Goal: Task Accomplishment & Management: Use online tool/utility

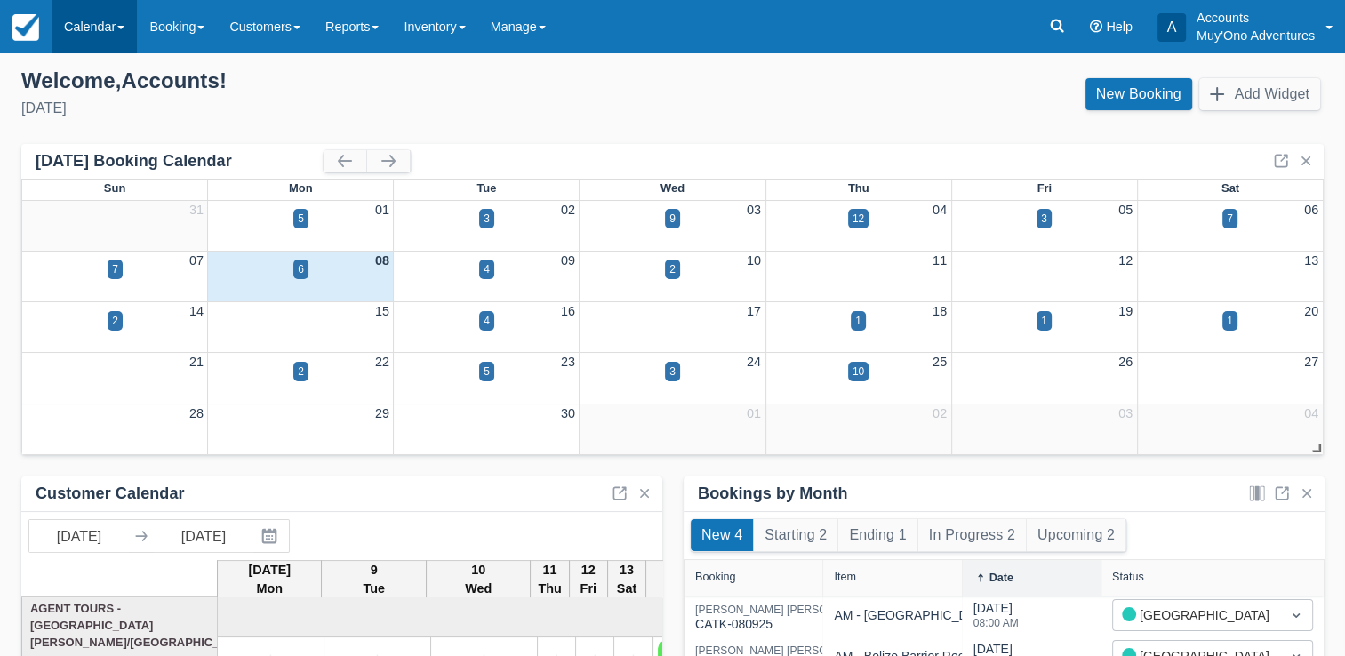
click at [89, 34] on link "Calendar" at bounding box center [94, 26] width 85 height 53
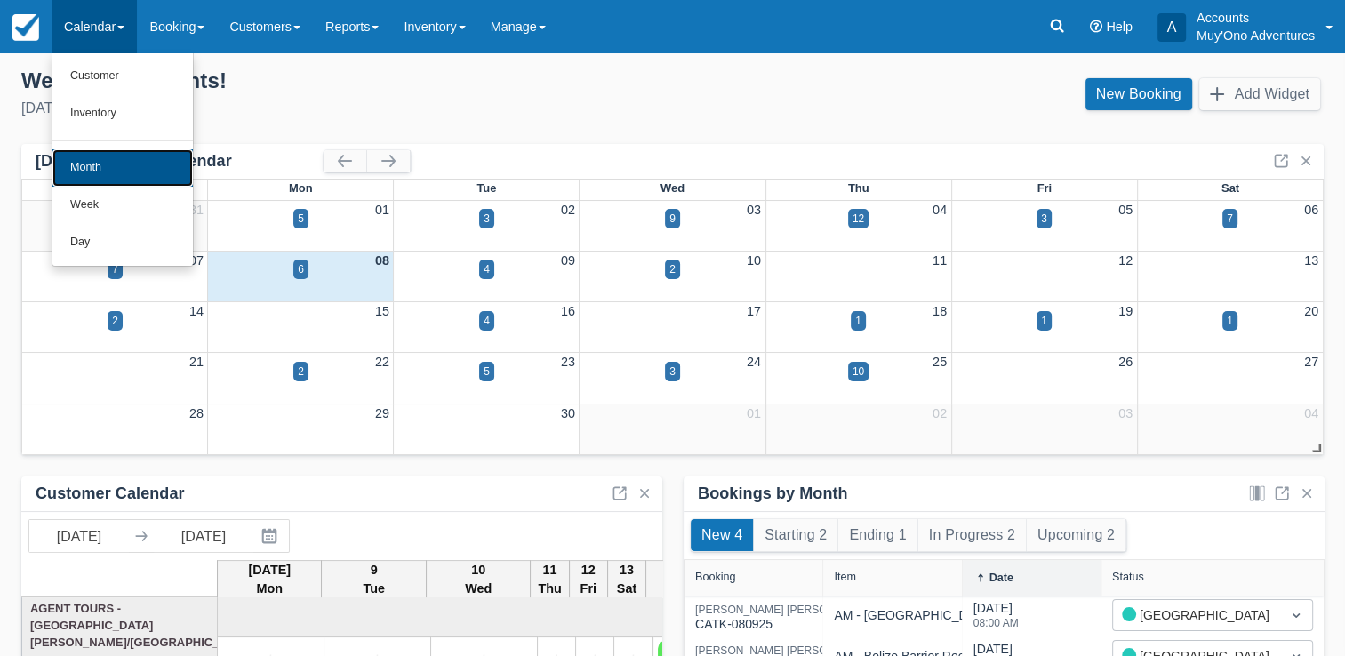
click at [100, 164] on link "Month" at bounding box center [122, 167] width 140 height 37
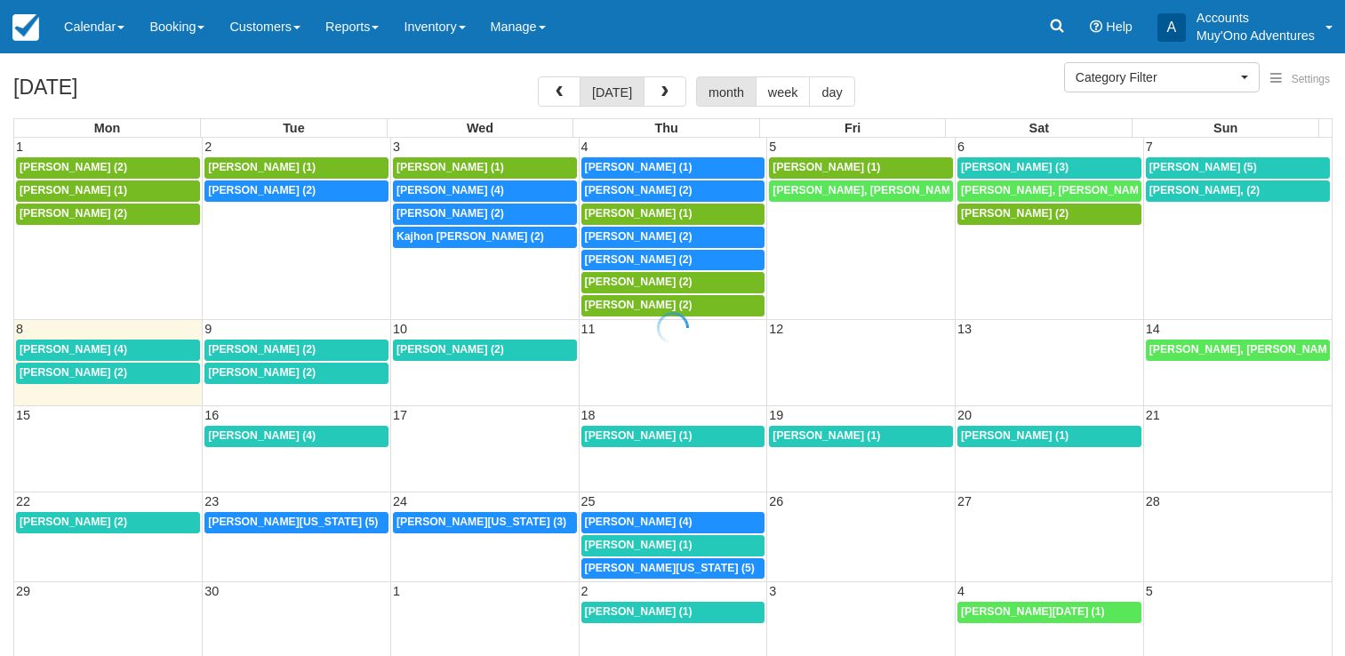
select select
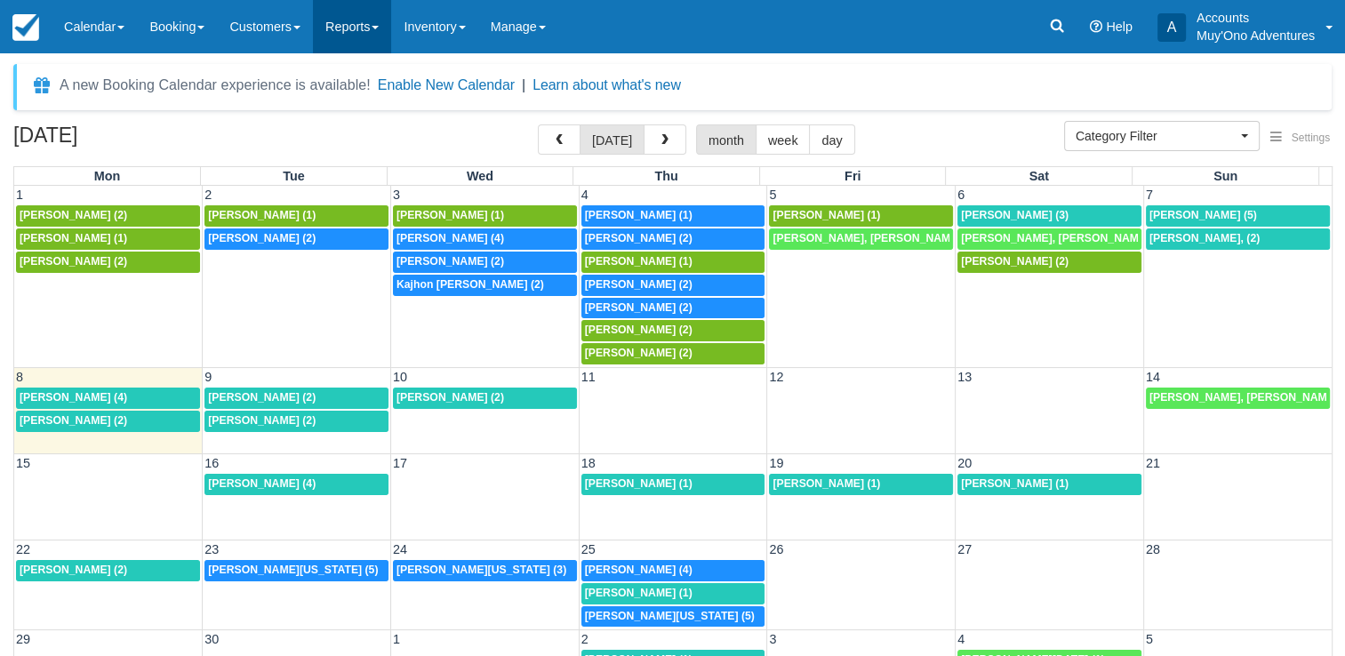
click at [376, 24] on link "Reports" at bounding box center [352, 26] width 78 height 53
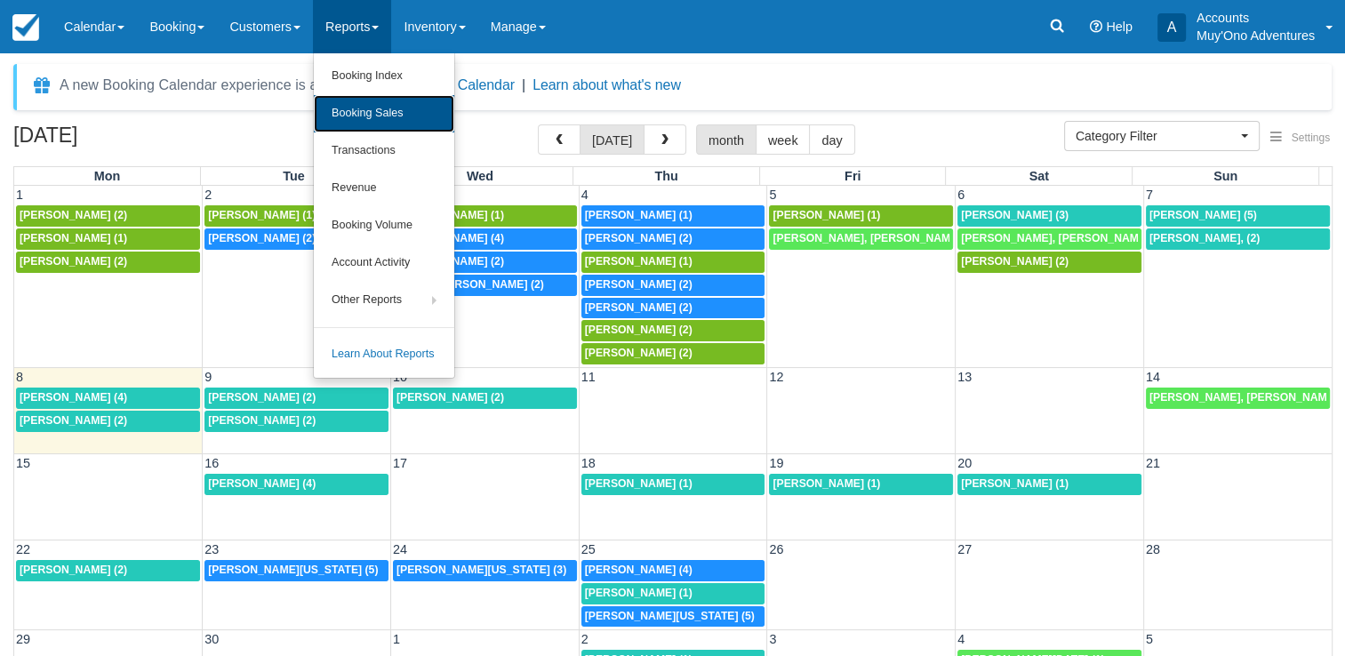
click at [383, 107] on link "Booking Sales" at bounding box center [384, 113] width 140 height 37
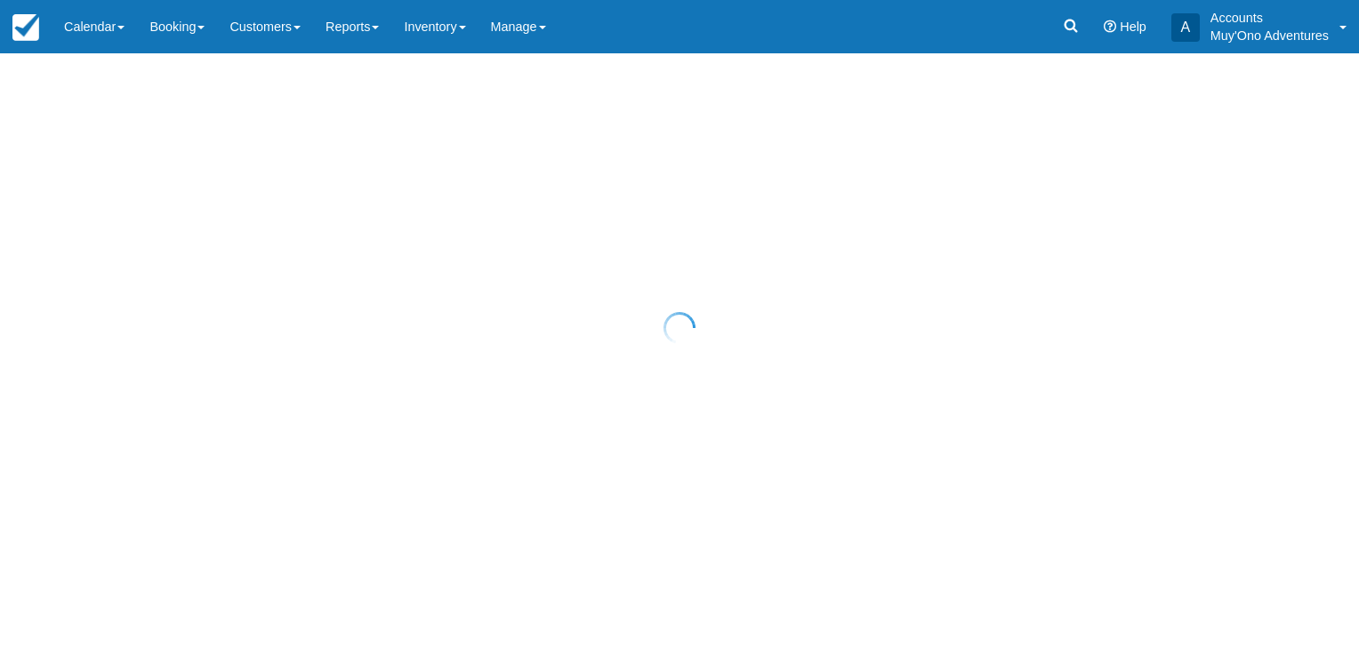
select select "20"
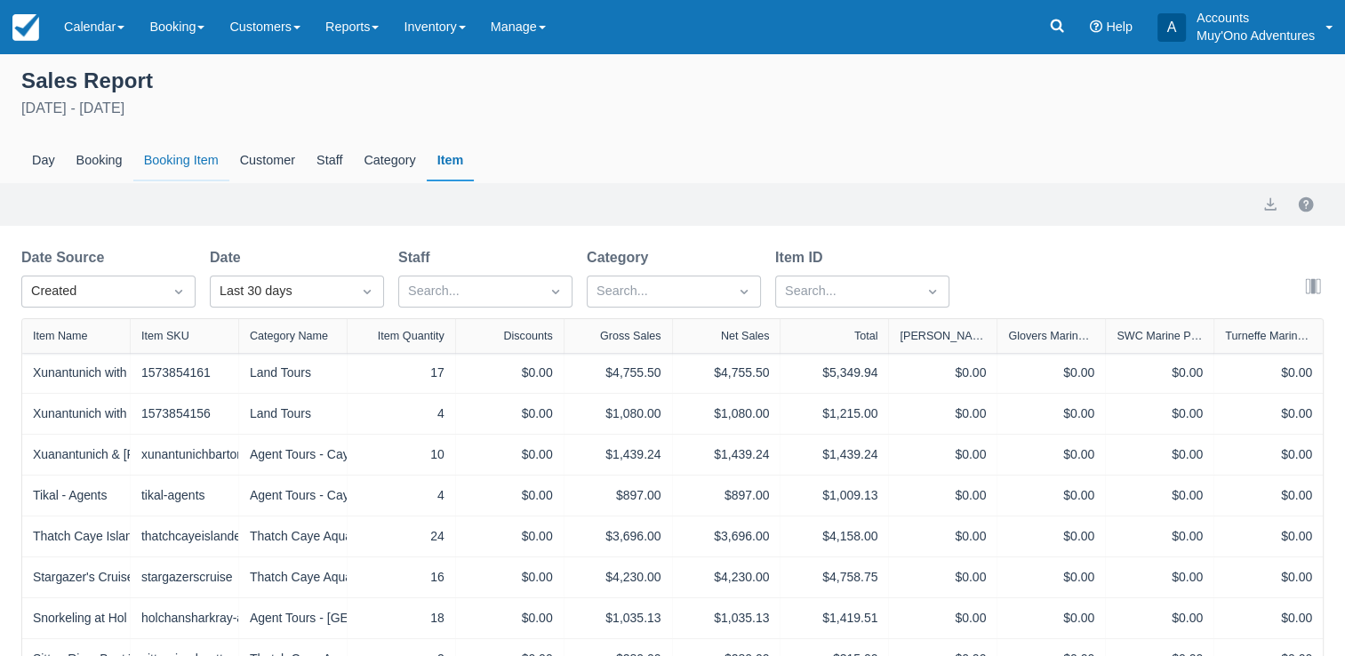
click at [189, 156] on div "Booking Item" at bounding box center [181, 160] width 96 height 41
select select "20"
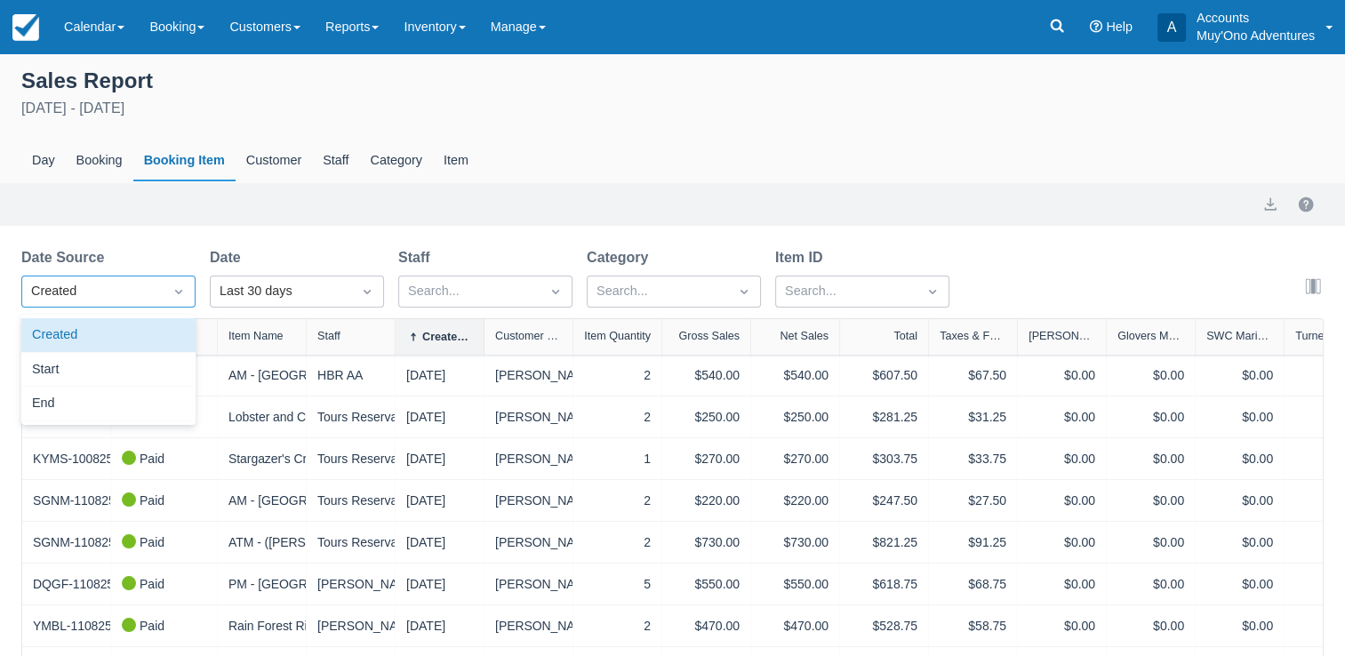
click at [174, 293] on icon "Dropdown icon" at bounding box center [179, 292] width 18 height 18
click at [46, 365] on div "Start" at bounding box center [108, 370] width 174 height 35
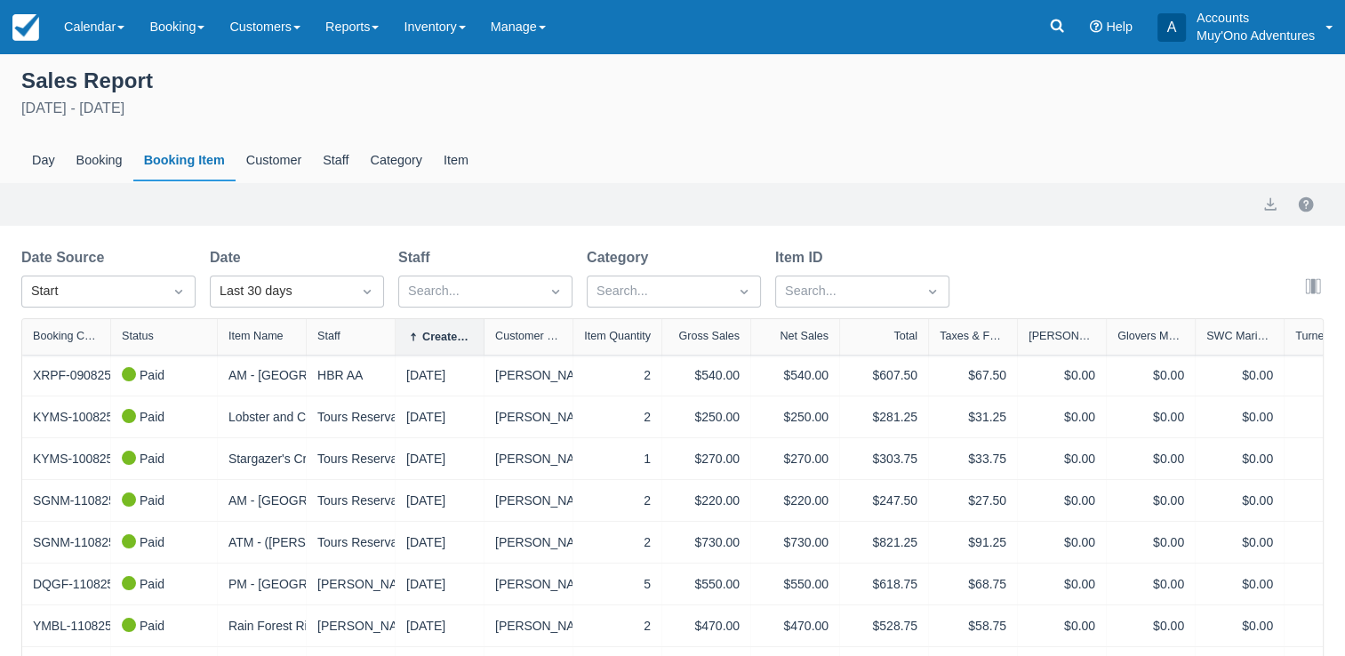
select select "20"
click at [342, 301] on div "Last 30 days" at bounding box center [281, 291] width 140 height 28
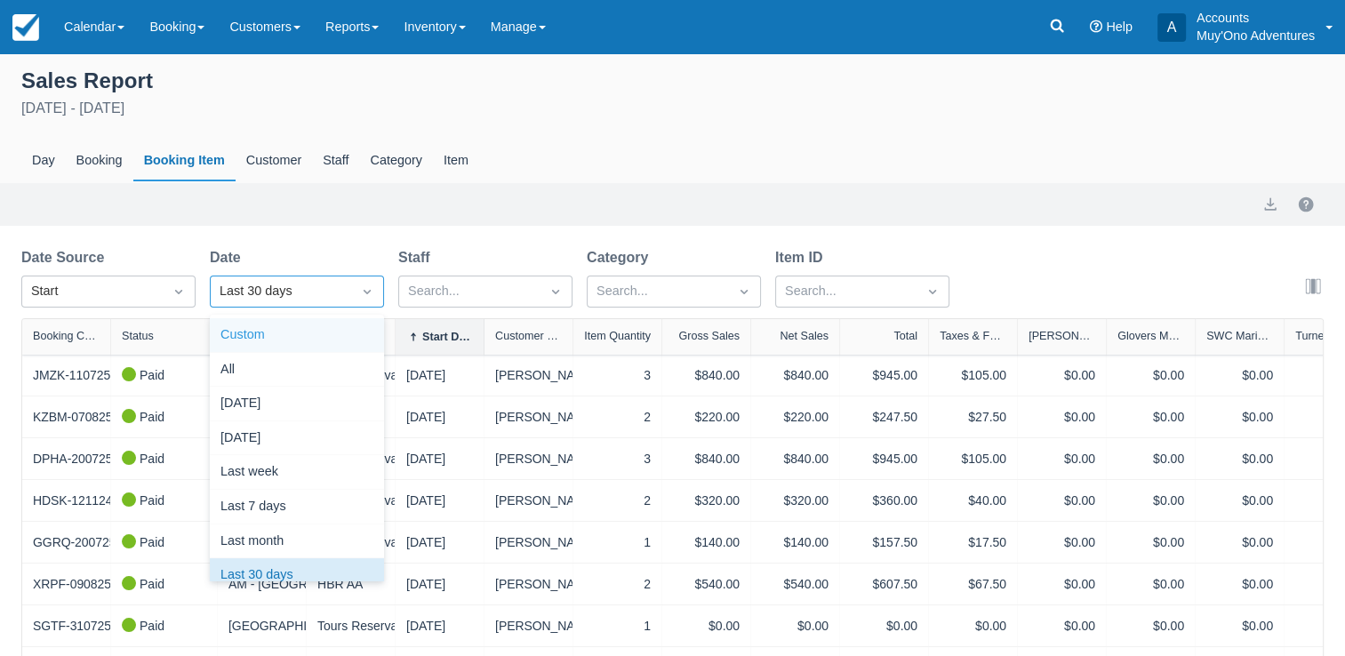
click at [259, 339] on div "Custom" at bounding box center [297, 335] width 174 height 35
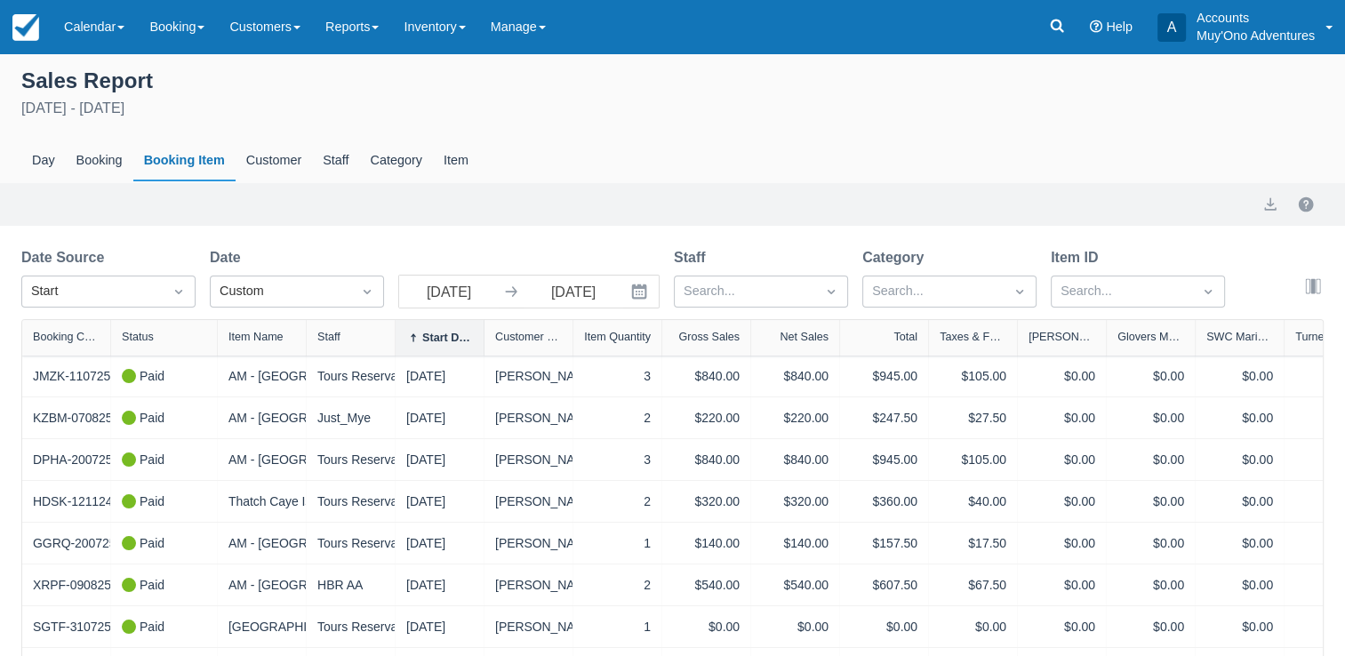
select select "20"
click at [512, 292] on icon at bounding box center [511, 292] width 12 height 11
click at [638, 294] on icon "Interact with the calendar and add the check-in date for your trip." at bounding box center [639, 292] width 15 height 15
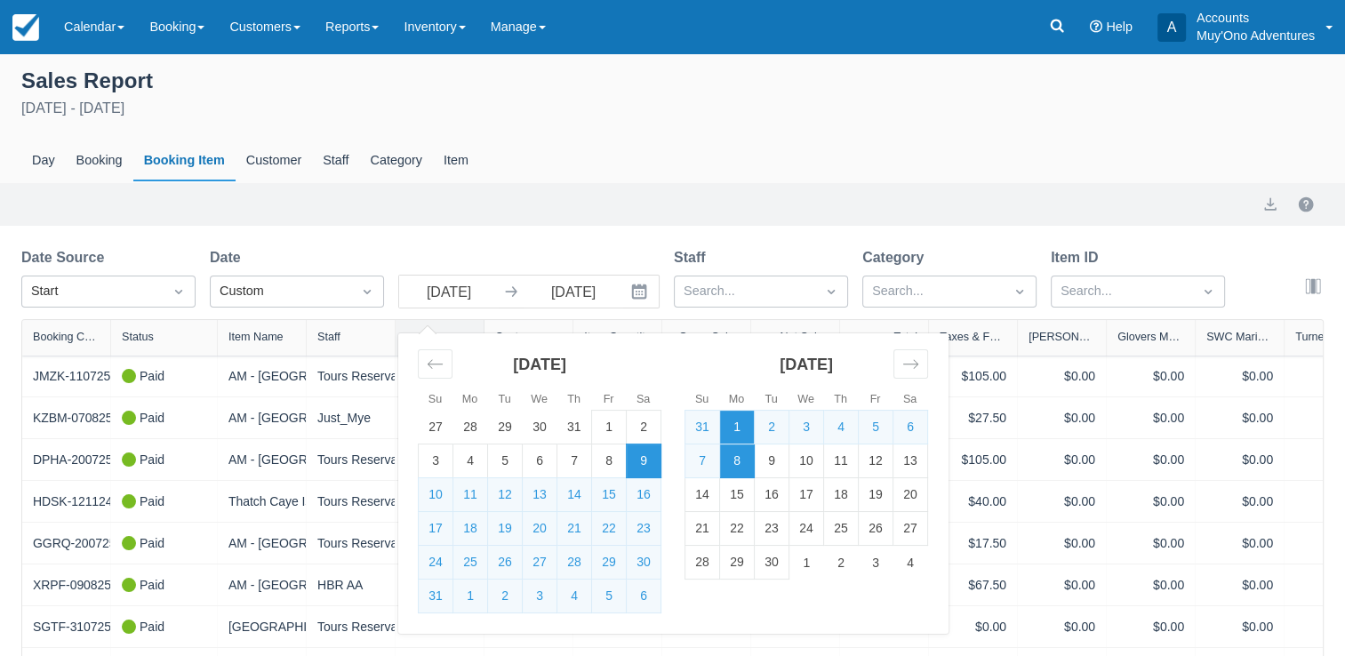
click at [742, 436] on td "1" at bounding box center [737, 428] width 35 height 34
type input "09/01/25"
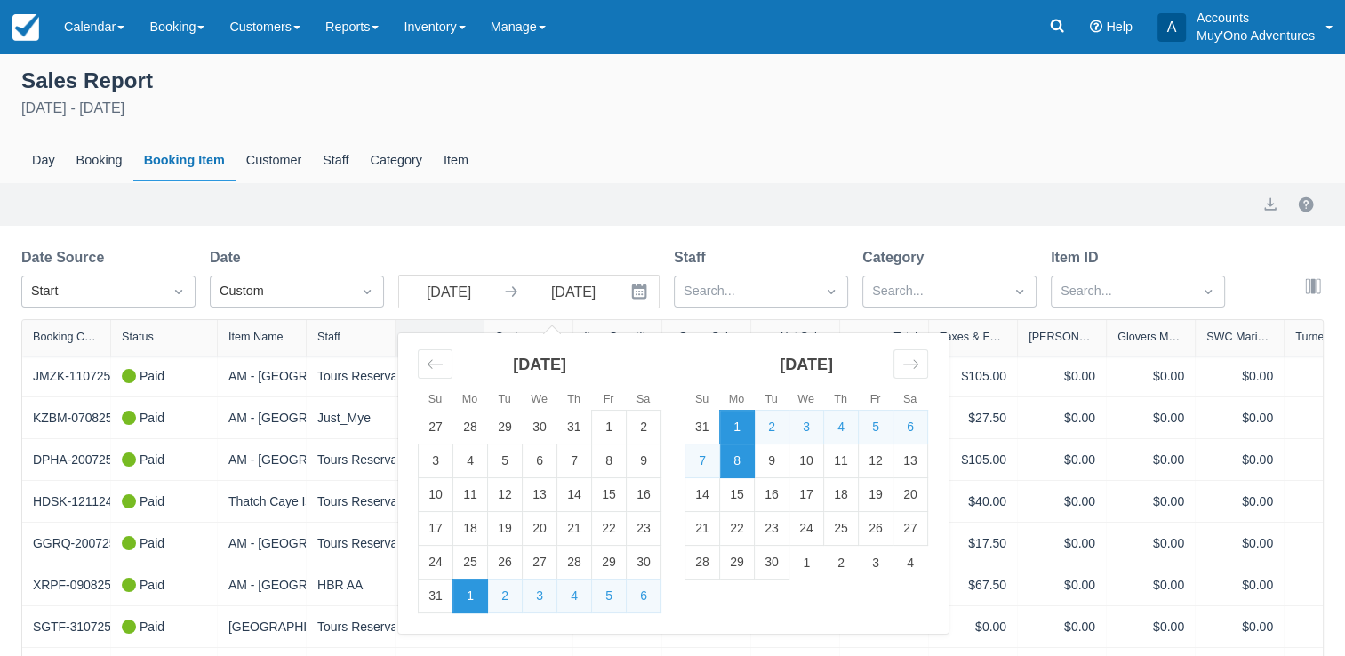
select select "20"
click at [730, 496] on td "15" at bounding box center [737, 495] width 35 height 34
type input "09/15/25"
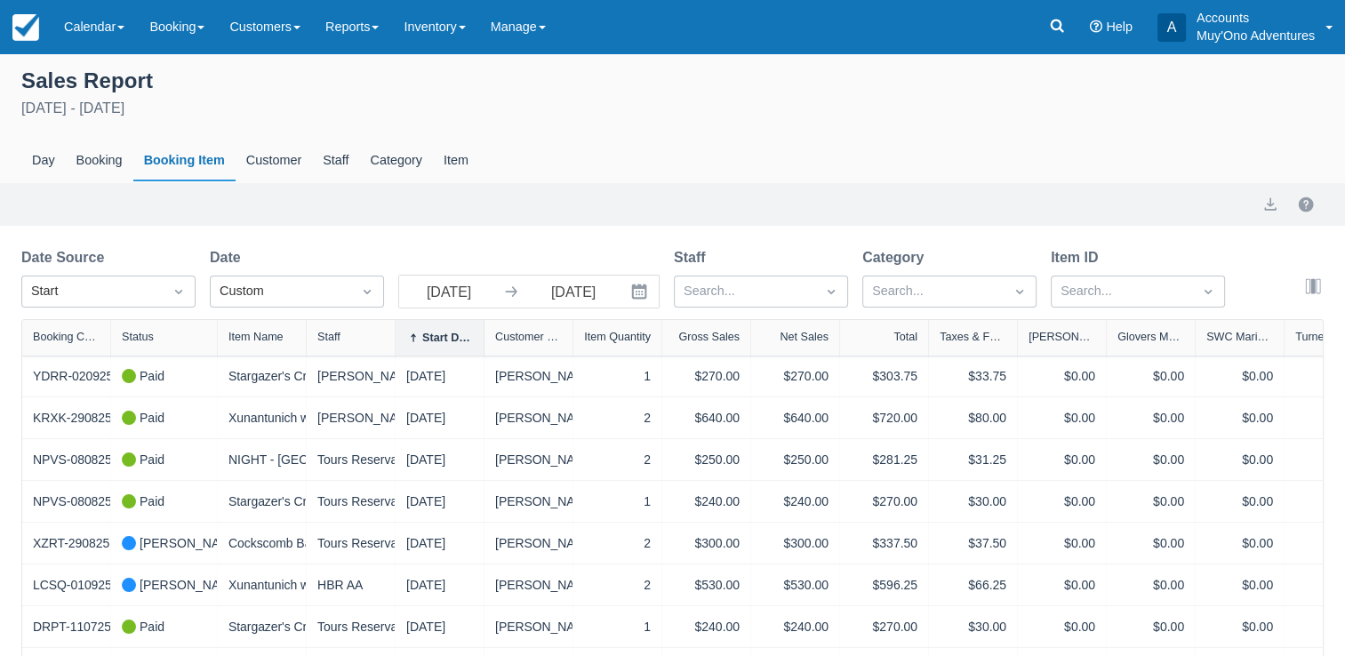
select select "20"
click at [1270, 205] on button "export" at bounding box center [1270, 204] width 21 height 21
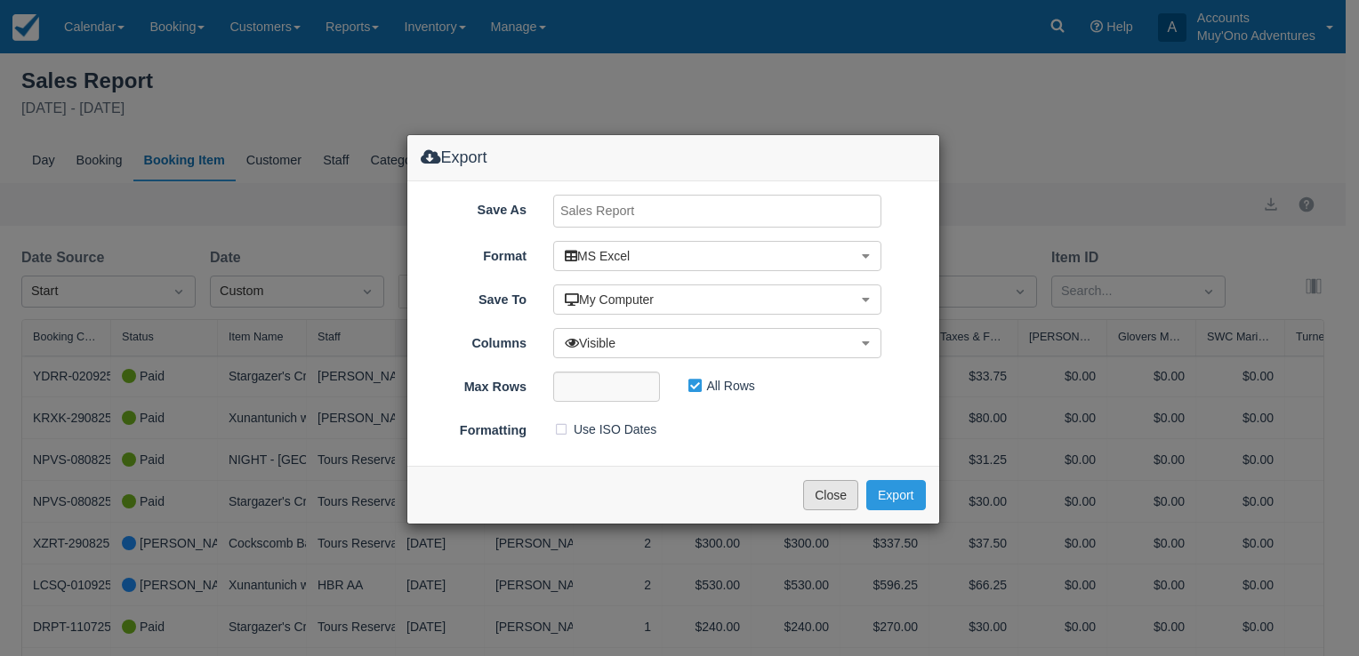
click at [822, 486] on button "Close" at bounding box center [830, 495] width 55 height 30
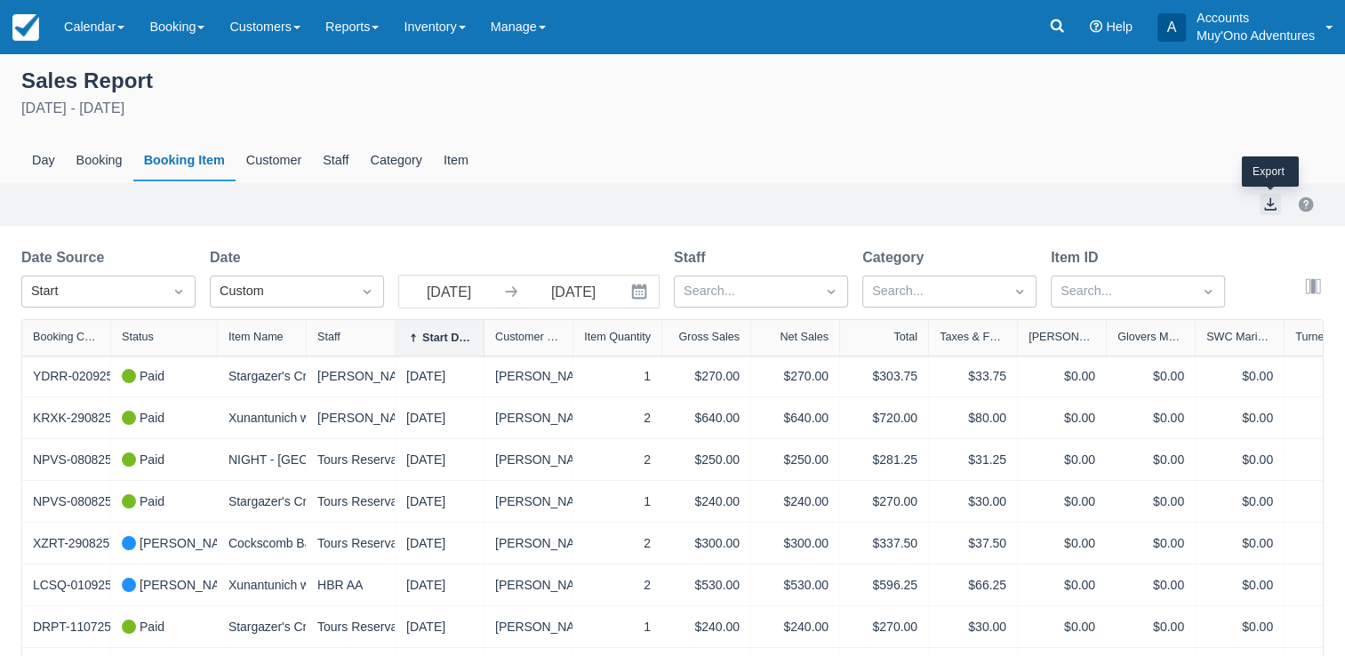
click at [1272, 204] on button "export" at bounding box center [1270, 204] width 21 height 21
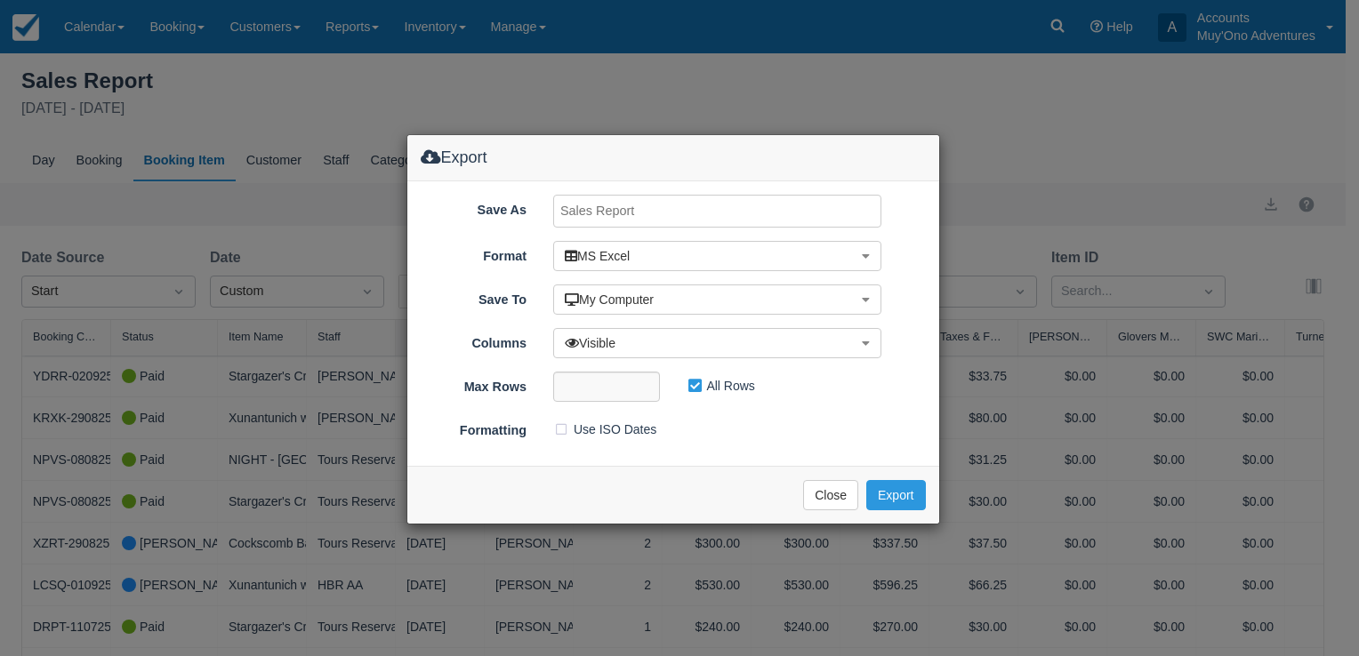
drag, startPoint x: 664, startPoint y: 205, endPoint x: 500, endPoint y: 192, distance: 165.0
click at [500, 192] on div "Save As Format MS Excel MS Excel , CSV PDF XML Save To My Computer My Computer …" at bounding box center [673, 323] width 532 height 285
type input "CF Tour Log Sept 1-15,2025"
click at [892, 490] on button "Export" at bounding box center [895, 495] width 59 height 30
